Goal: Book appointment/travel/reservation

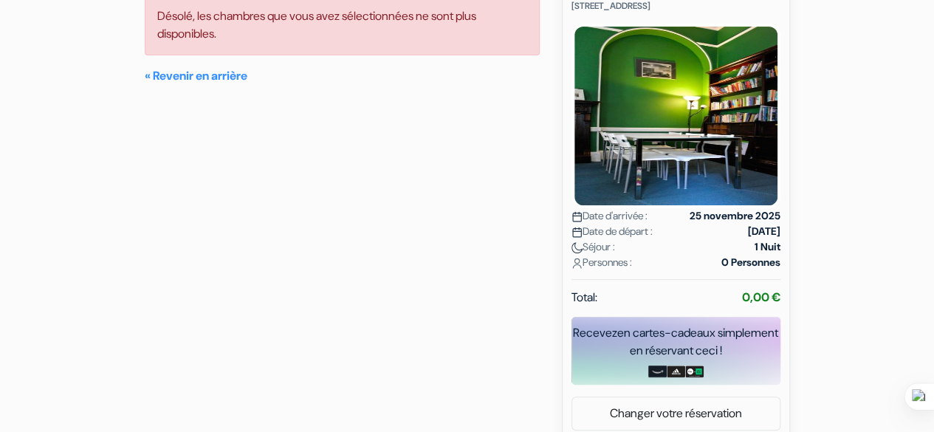
scroll to position [204, 0]
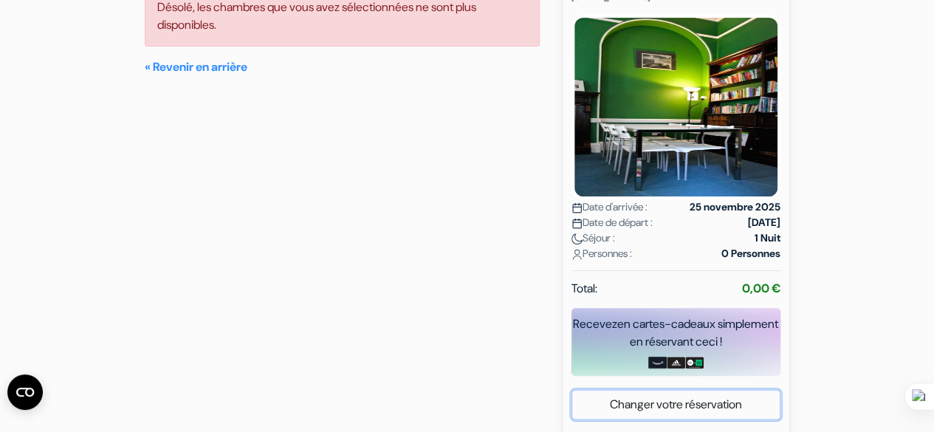
click at [679, 411] on link "Changer votre réservation" at bounding box center [676, 405] width 208 height 28
